Goal: Task Accomplishment & Management: Use online tool/utility

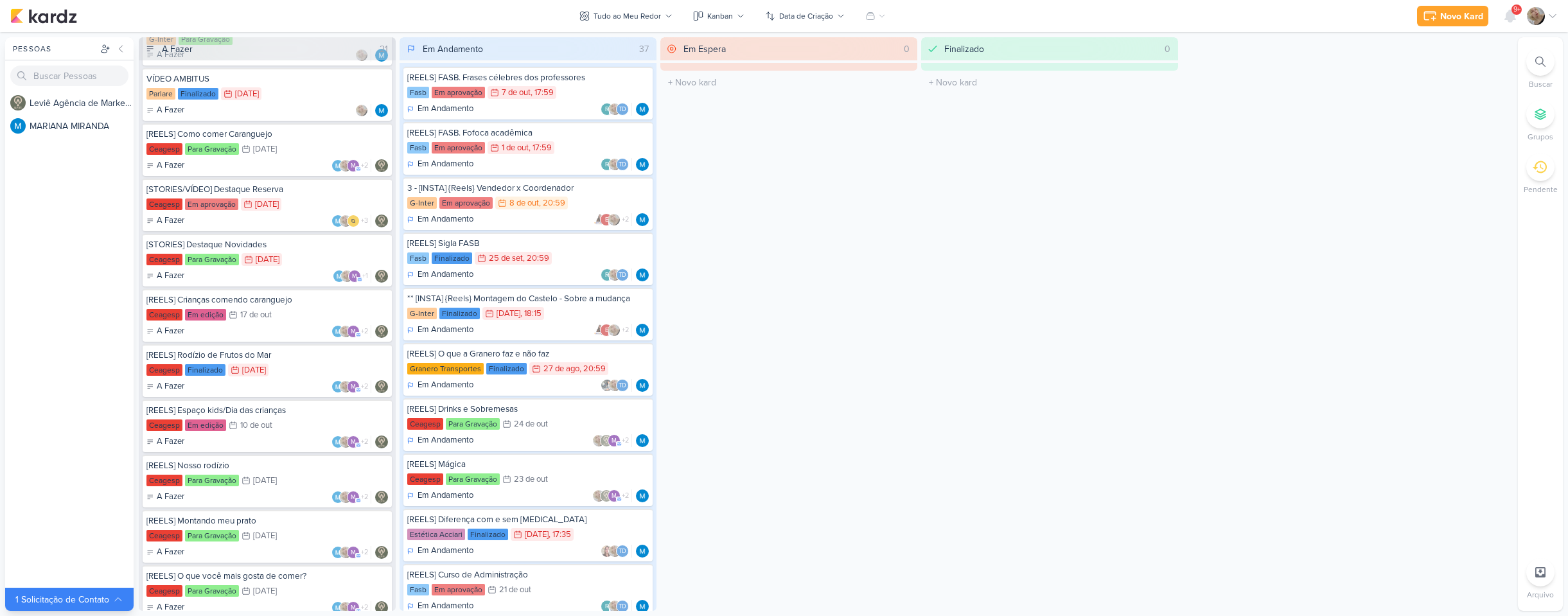
scroll to position [513, 0]
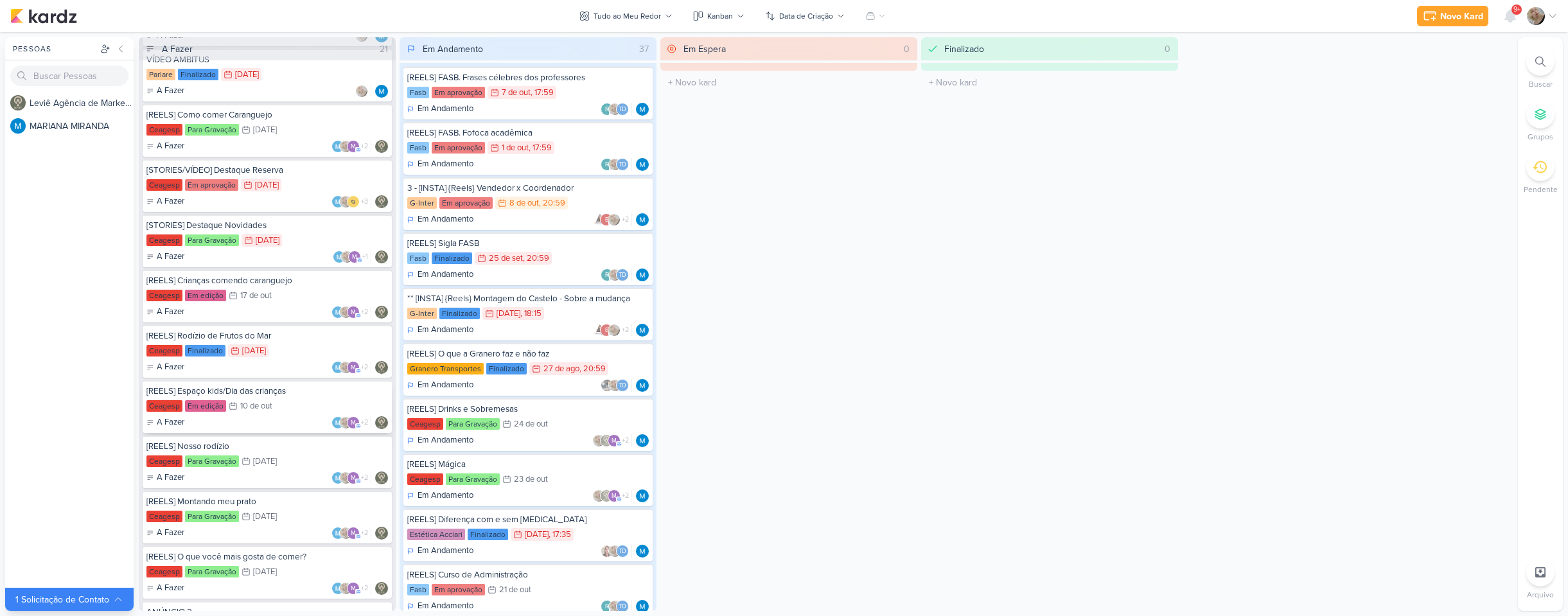
click at [291, 411] on div "Ceagesp Em edição 10/10 [DATE]" at bounding box center [267, 406] width 242 height 14
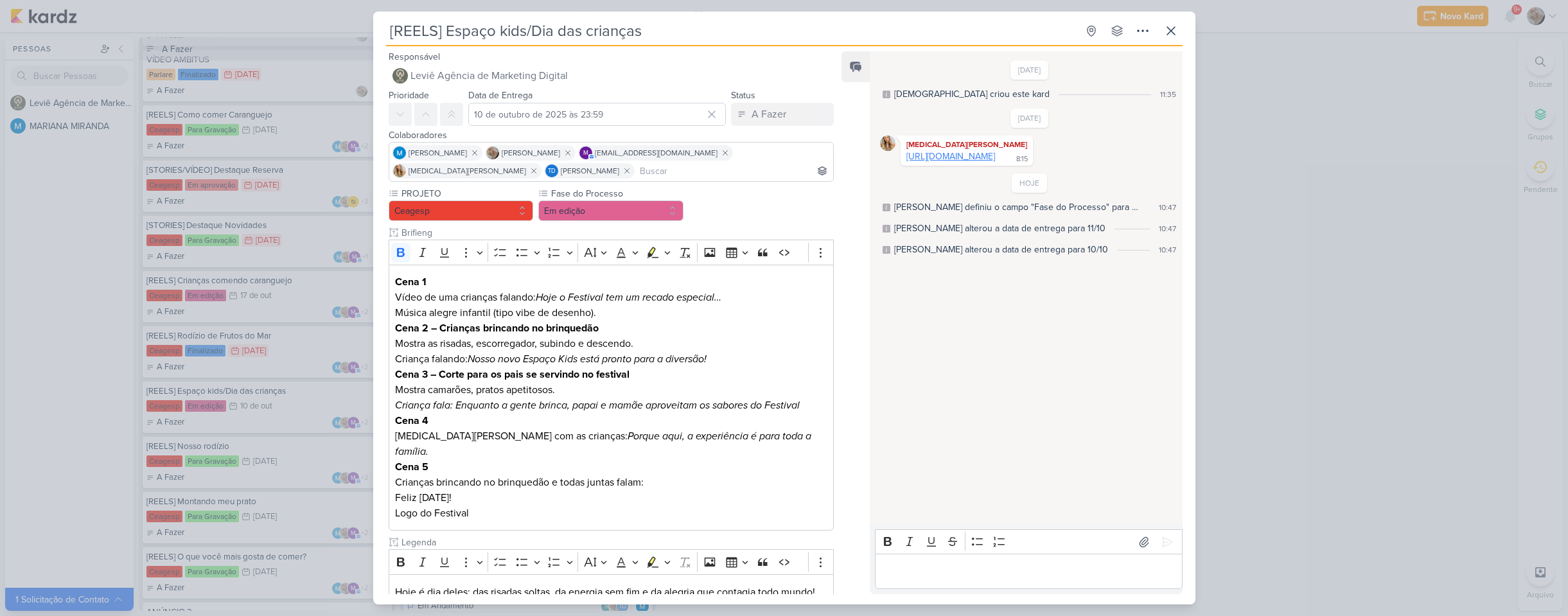
click at [945, 157] on link "[URL][DOMAIN_NAME]" at bounding box center [951, 157] width 89 height 11
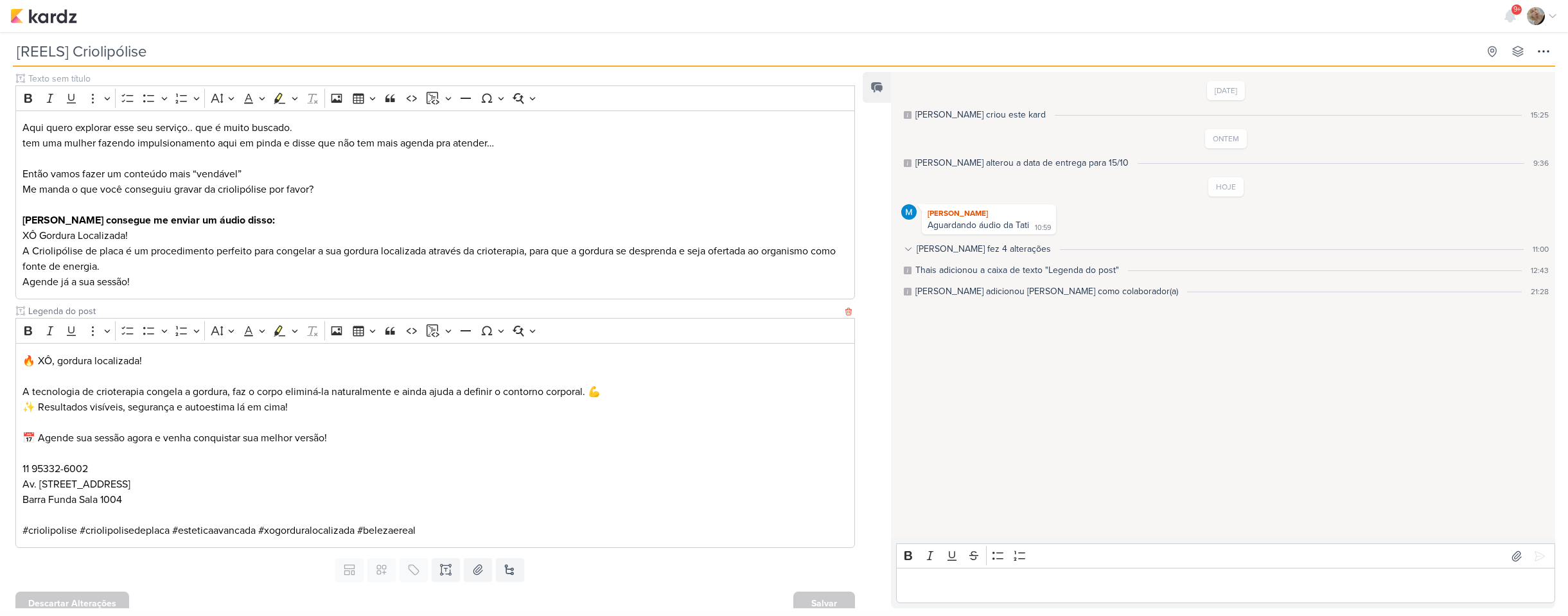
scroll to position [166, 0]
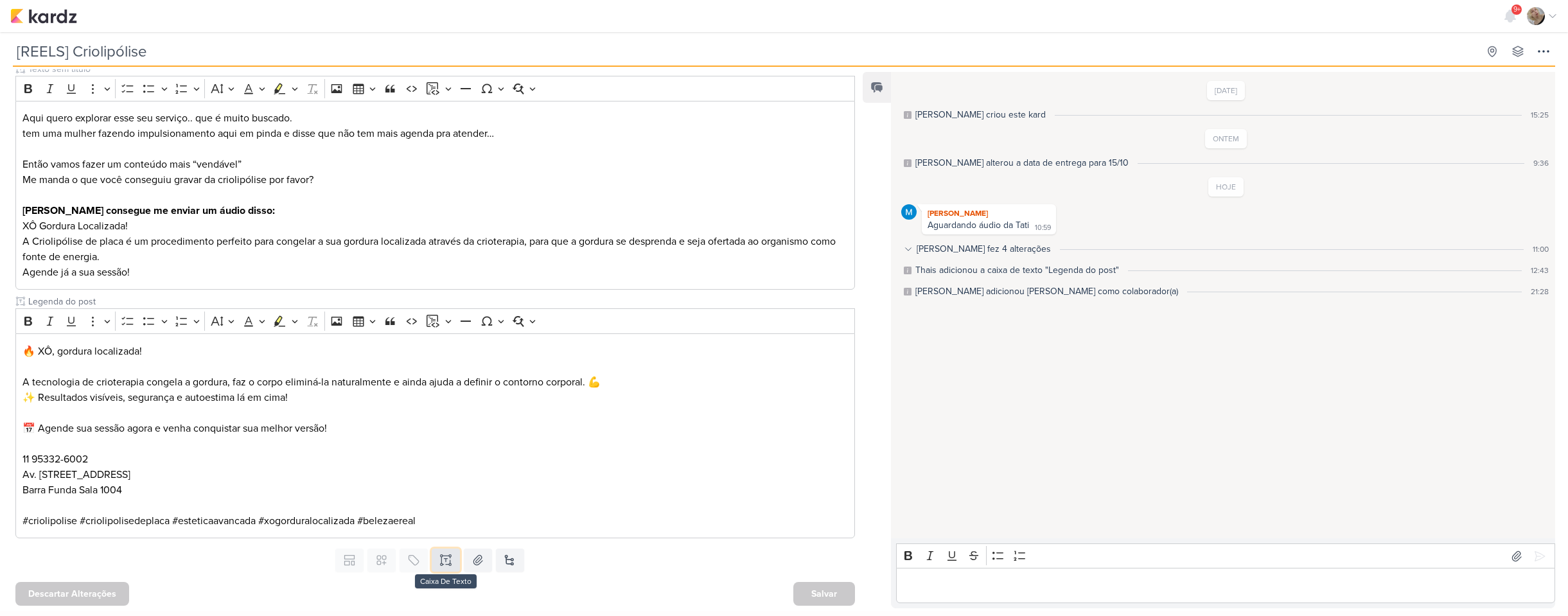
click at [446, 560] on icon at bounding box center [446, 559] width 13 height 13
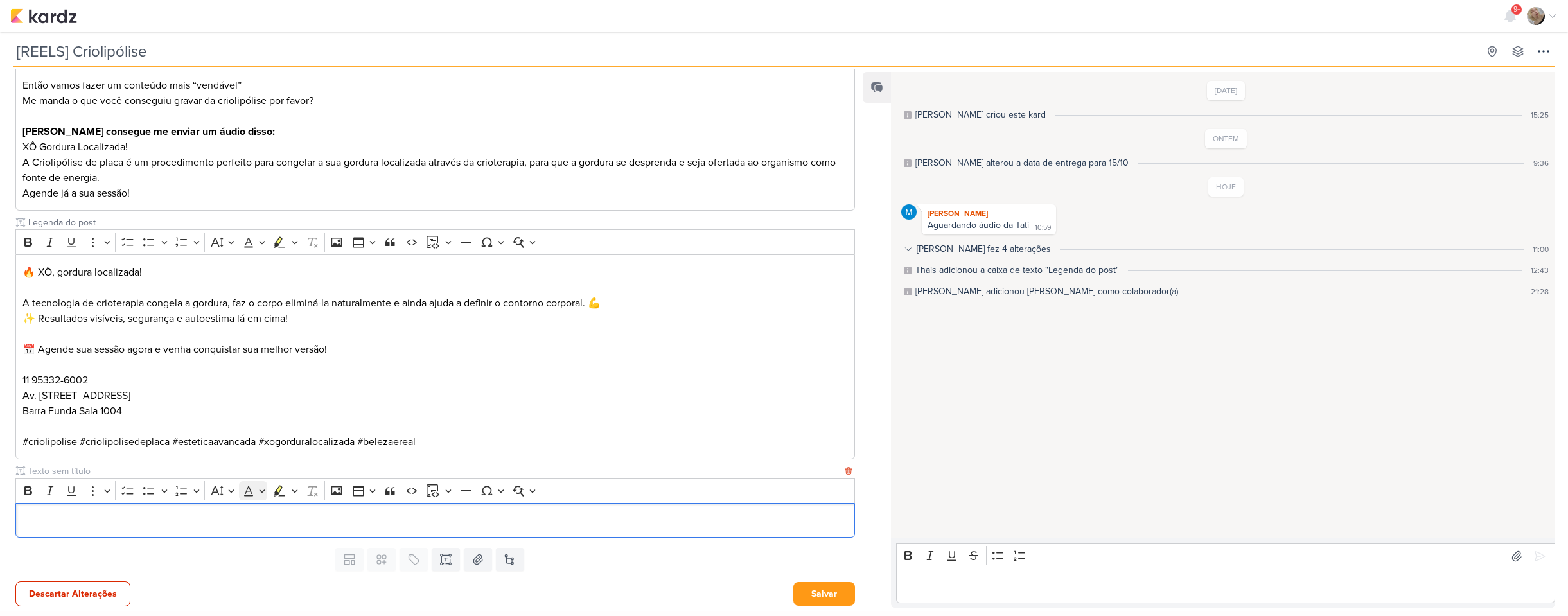
scroll to position [245, 0]
click at [260, 463] on input "text" at bounding box center [434, 470] width 816 height 14
type input "VIDEO PARA APROVAÇÃO"
click at [271, 528] on div "Editor editing area: main" at bounding box center [436, 520] width 840 height 35
click at [817, 594] on button "Salvar" at bounding box center [824, 593] width 62 height 24
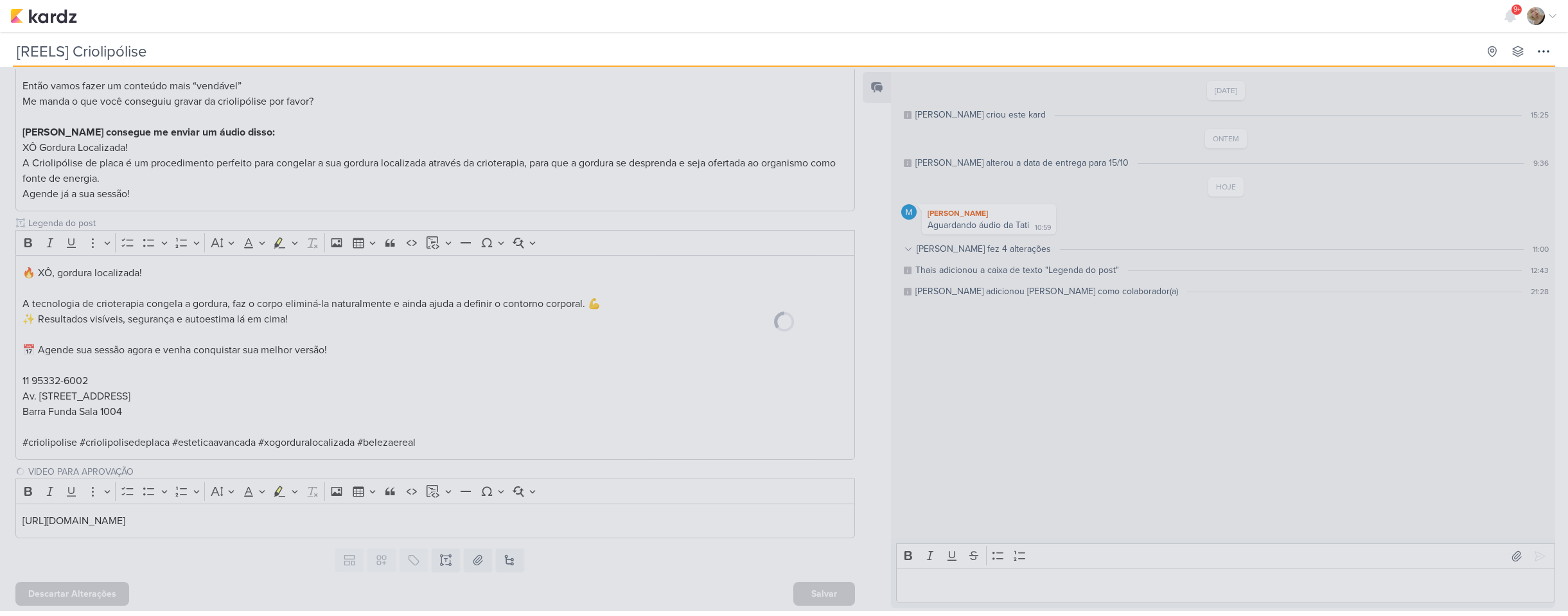
scroll to position [245, 0]
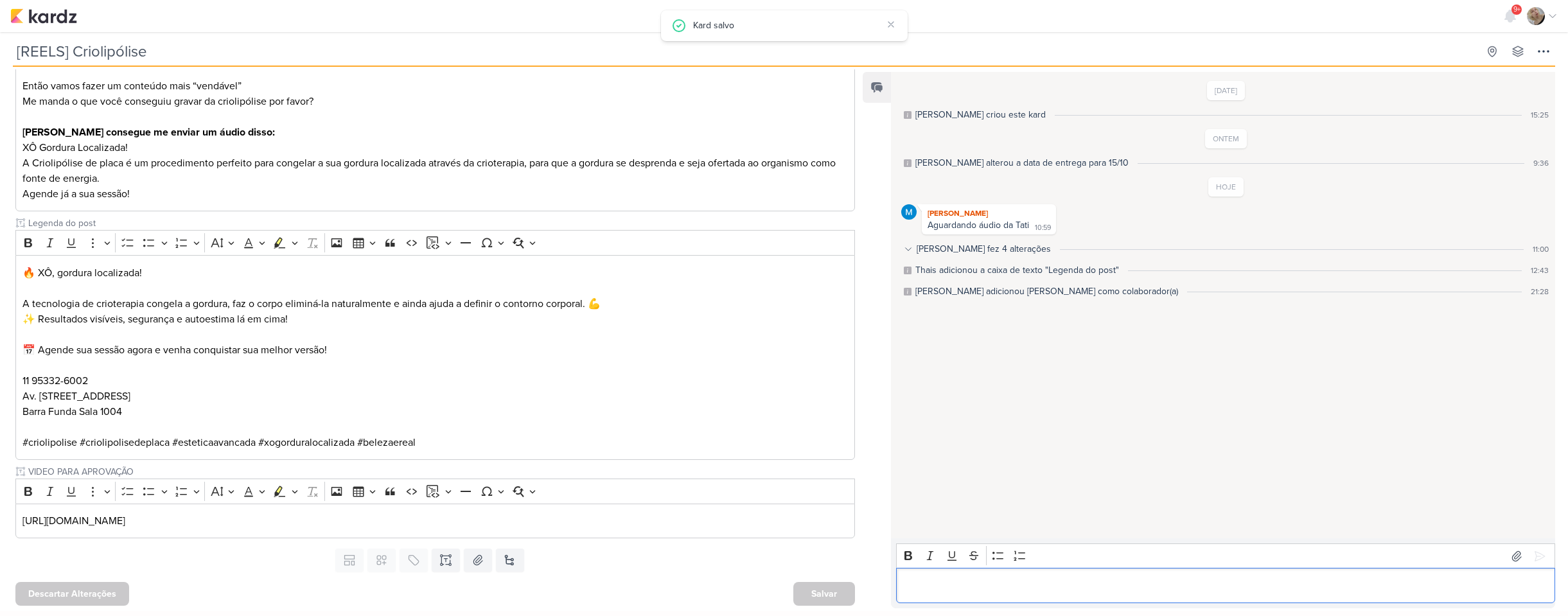
click at [955, 591] on p "Editor editing area: main" at bounding box center [1225, 585] width 646 height 16
click at [1539, 558] on icon at bounding box center [1539, 556] width 13 height 13
